Goal: Find specific page/section: Find specific page/section

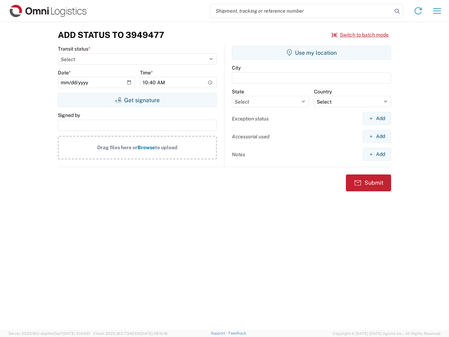
click at [302, 11] on input "search" at bounding box center [302, 10] width 182 height 13
click at [397, 11] on icon at bounding box center [398, 11] width 10 height 10
click at [419, 11] on icon at bounding box center [418, 10] width 11 height 11
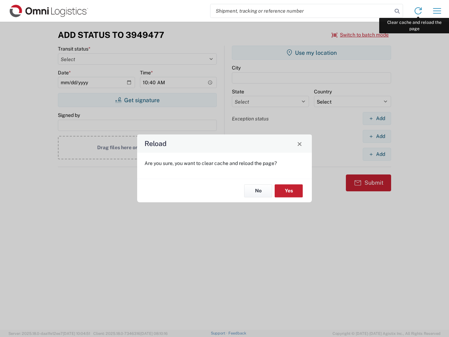
click at [437, 11] on div "Reload Are you sure, you want to clear cache and reload the page? No Yes" at bounding box center [224, 168] width 449 height 337
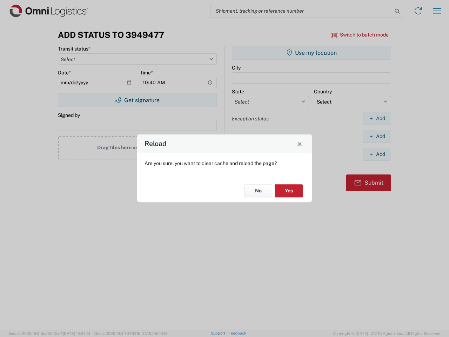
click at [361, 35] on div "Reload Are you sure, you want to clear cache and reload the page? No Yes" at bounding box center [224, 168] width 449 height 337
click at [137, 100] on div "Reload Are you sure, you want to clear cache and reload the page? No Yes" at bounding box center [224, 168] width 449 height 337
click at [312, 53] on div "Reload Are you sure, you want to clear cache and reload the page? No Yes" at bounding box center [224, 168] width 449 height 337
click at [377, 118] on div "Reload Are you sure, you want to clear cache and reload the page? No Yes" at bounding box center [224, 168] width 449 height 337
click at [377, 136] on div "Reload Are you sure, you want to clear cache and reload the page? No Yes" at bounding box center [224, 168] width 449 height 337
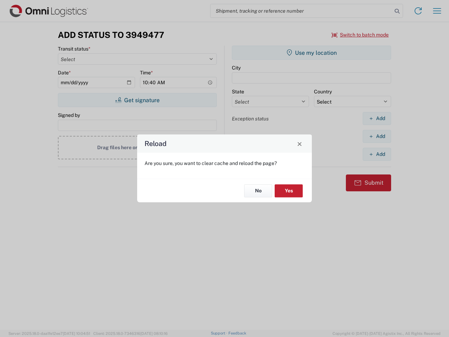
click at [377, 154] on div "Reload Are you sure, you want to clear cache and reload the page? No Yes" at bounding box center [224, 168] width 449 height 337
